Goal: Communication & Community: Answer question/provide support

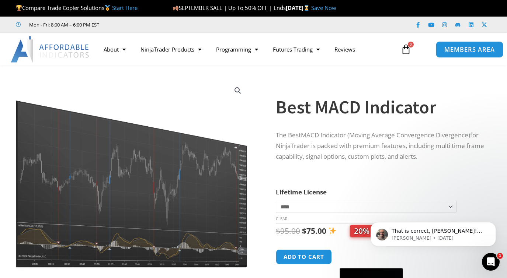
click at [466, 49] on span "MEMBERS AREA" at bounding box center [469, 49] width 51 height 6
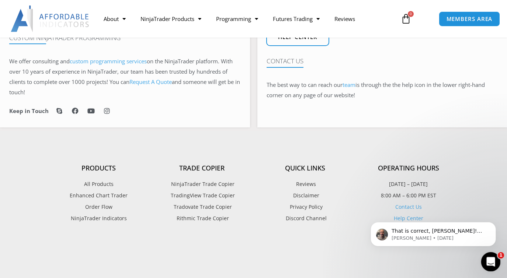
click at [494, 257] on div "Open Intercom Messenger" at bounding box center [490, 261] width 24 height 24
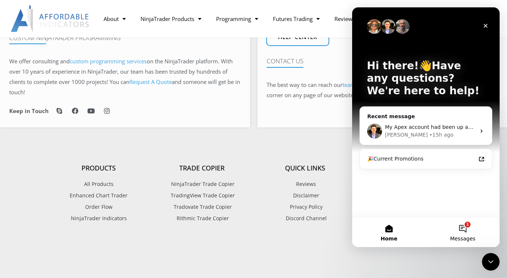
click at [463, 232] on button "1 Messages" at bounding box center [463, 233] width 74 height 30
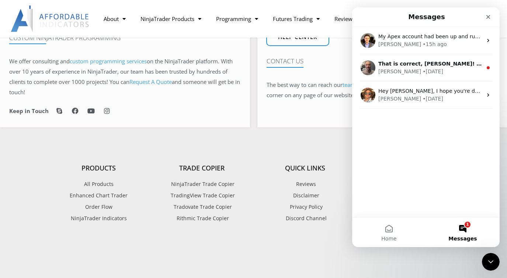
click at [465, 232] on button "1 Messages" at bounding box center [463, 233] width 74 height 30
click at [464, 226] on button "1 Messages" at bounding box center [463, 233] width 74 height 30
click at [465, 228] on button "1 Messages" at bounding box center [463, 233] width 74 height 30
click at [439, 172] on div "My Apex account had been up and running on NinjaTrader. I have two Rithmic acco…" at bounding box center [426, 122] width 148 height 191
click at [461, 227] on button "1 Messages" at bounding box center [463, 233] width 74 height 30
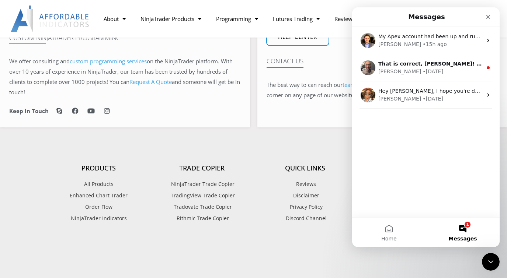
click at [461, 238] on span "Messages" at bounding box center [463, 238] width 28 height 5
click at [392, 232] on button "Home" at bounding box center [389, 233] width 74 height 30
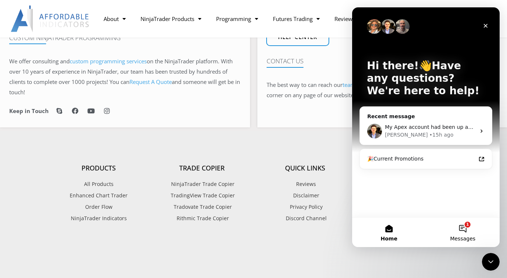
click at [465, 232] on button "1 Messages" at bounding box center [463, 233] width 74 height 30
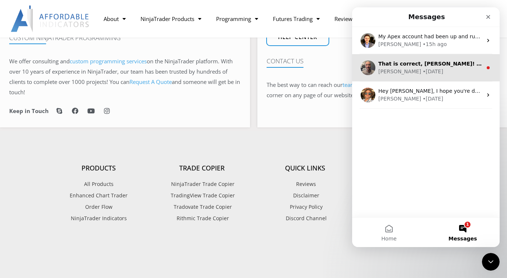
click at [417, 68] on div "[PERSON_NAME] • [DATE]" at bounding box center [430, 72] width 104 height 8
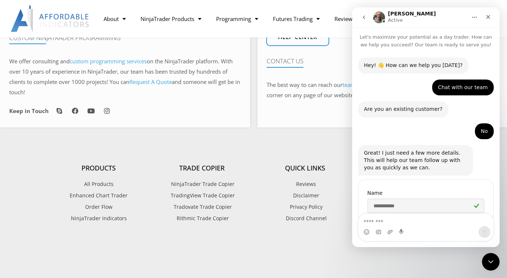
scroll to position [30, 0]
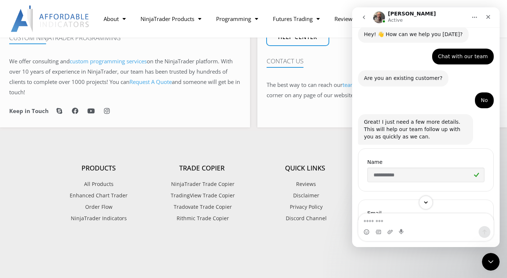
click at [426, 203] on icon "Scroll to bottom" at bounding box center [426, 203] width 4 height 2
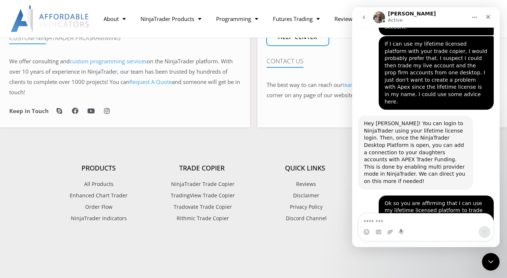
scroll to position [722, 0]
click at [366, 195] on div "Ok so you are affirming that I can use my lifetime licensed platform to trade […" at bounding box center [426, 217] width 136 height 44
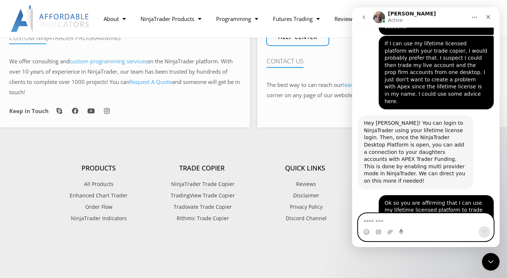
click at [391, 224] on textarea "Message…" at bounding box center [426, 220] width 135 height 13
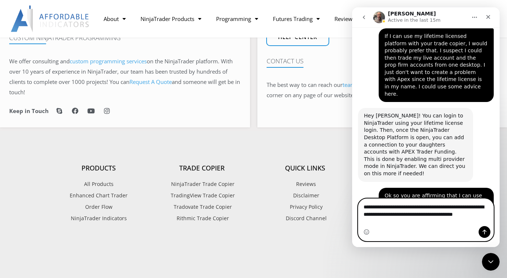
scroll to position [737, 0]
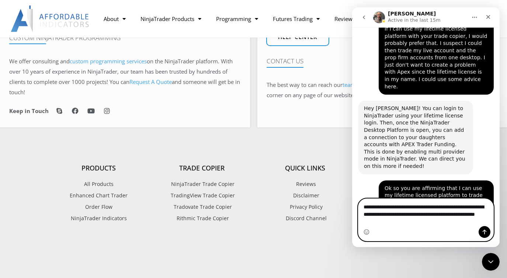
type textarea "**********"
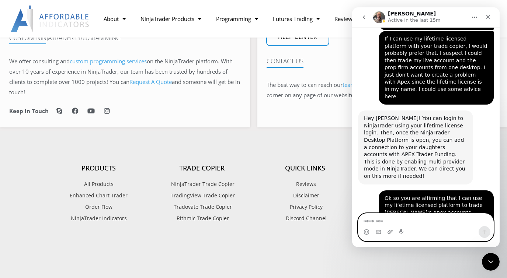
scroll to position [779, 0]
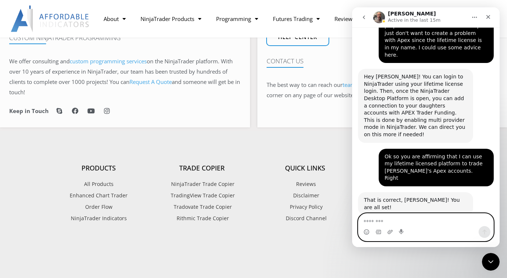
click at [390, 220] on textarea "Message…" at bounding box center [426, 220] width 135 height 13
paste textarea "**********"
type textarea "**********"
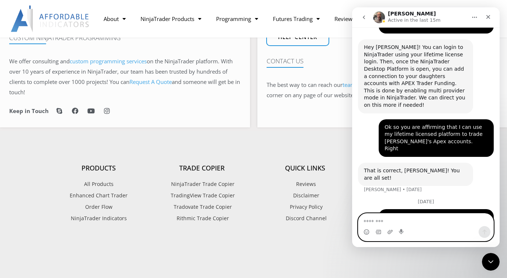
scroll to position [831, 0]
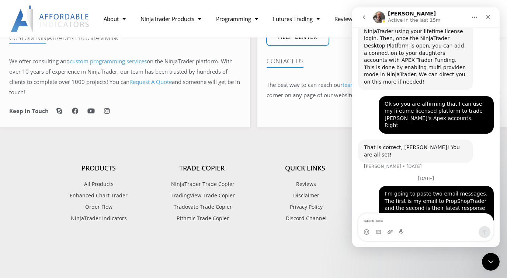
click at [393, 226] on div "Intercom messenger" at bounding box center [390, 232] width 6 height 12
drag, startPoint x: 393, startPoint y: 226, endPoint x: 362, endPoint y: 191, distance: 46.5
click at [362, 225] on div "I was in your webinar [DATE] and I asked if it was possible to use the Affordab…" at bounding box center [426, 259] width 136 height 68
click at [395, 223] on textarea "Message…" at bounding box center [426, 220] width 135 height 13
paste textarea "**********"
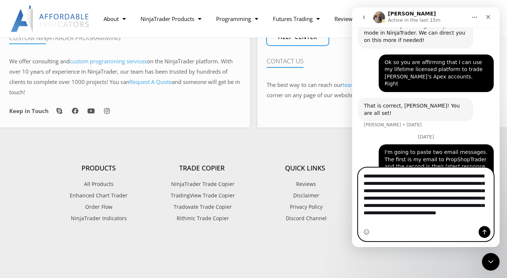
scroll to position [876, 0]
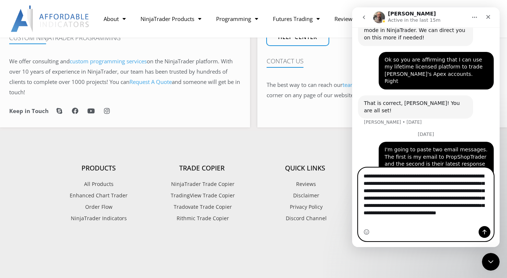
type textarea "**********"
click at [486, 234] on icon "Send a message…" at bounding box center [485, 232] width 6 height 6
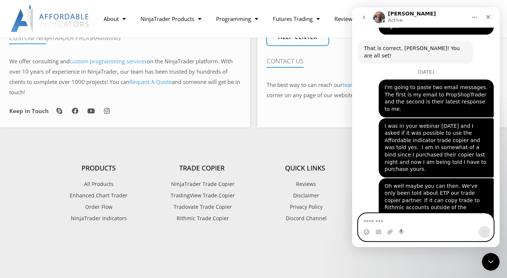
scroll to position [950, 0]
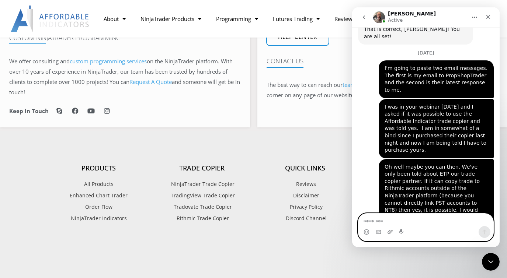
click at [396, 222] on textarea "Message…" at bounding box center [426, 220] width 135 height 13
click at [387, 222] on textarea "Message…" at bounding box center [426, 220] width 135 height 13
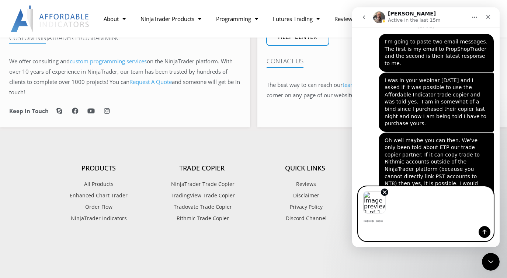
scroll to position [977, 0]
click at [482, 231] on icon "Send a message…" at bounding box center [485, 232] width 6 height 6
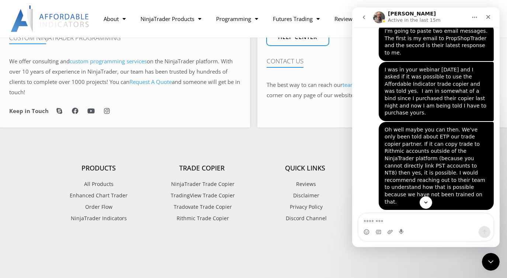
scroll to position [1024, 0]
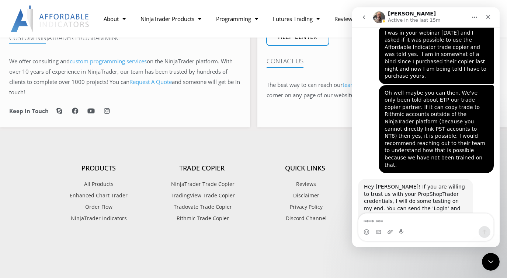
click at [409, 224] on textarea "Message…" at bounding box center [426, 220] width 135 height 13
paste textarea "**********"
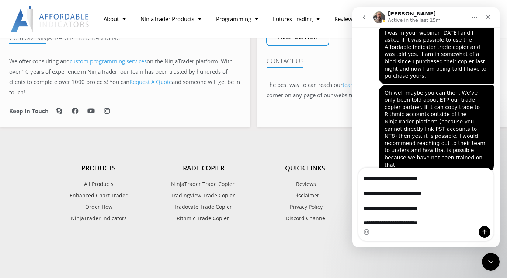
scroll to position [1070, 0]
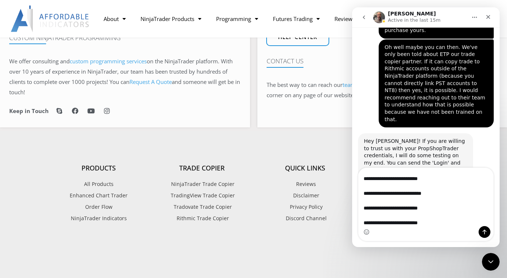
type textarea "**********"
click at [482, 232] on icon "Send a message…" at bounding box center [485, 232] width 6 height 6
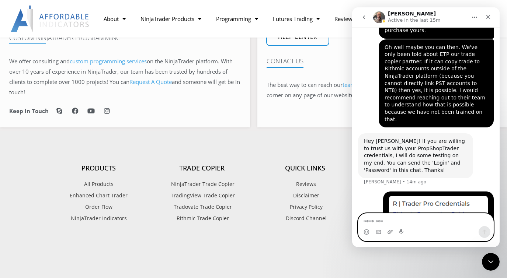
scroll to position [1084, 0]
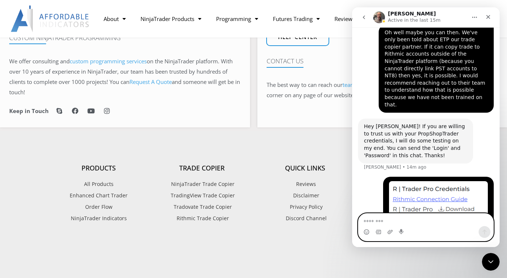
click at [401, 224] on textarea "Message…" at bounding box center [426, 220] width 135 height 13
type textarea "**********"
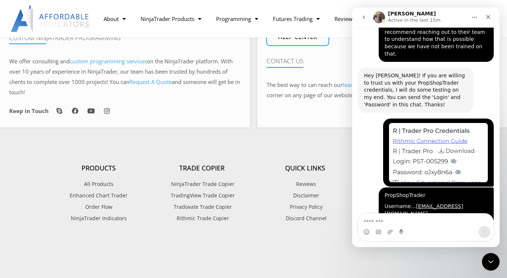
scroll to position [1130, 0]
